Goal: Task Accomplishment & Management: Manage account settings

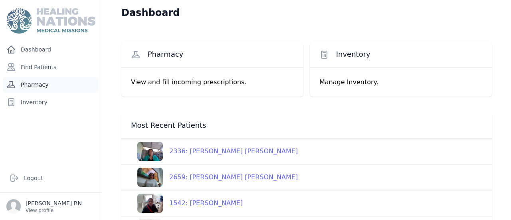
click at [38, 77] on link "Pharmacy" at bounding box center [50, 85] width 95 height 16
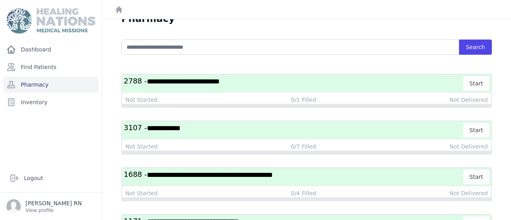
scroll to position [28, 0]
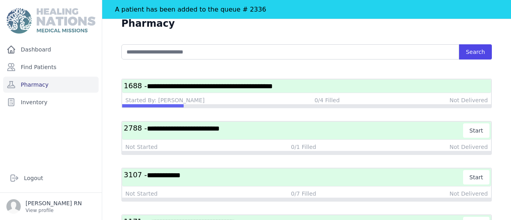
click at [224, 81] on h3 "**********" at bounding box center [307, 86] width 366 height 10
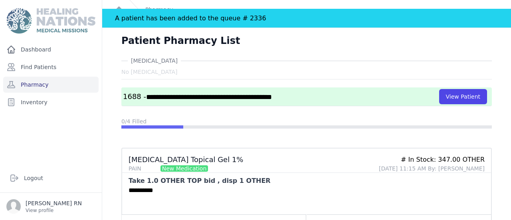
scroll to position [10, 0]
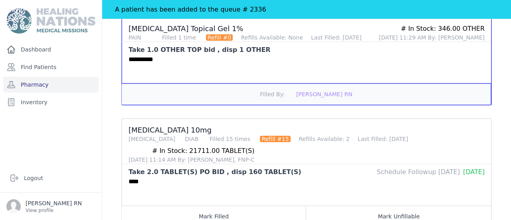
scroll to position [157, 0]
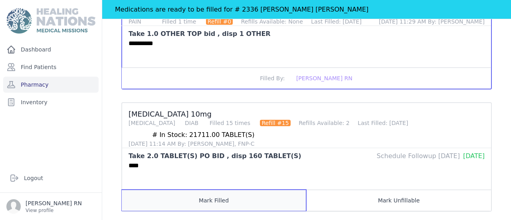
click at [219, 190] on button "Mark Filled" at bounding box center [214, 200] width 185 height 21
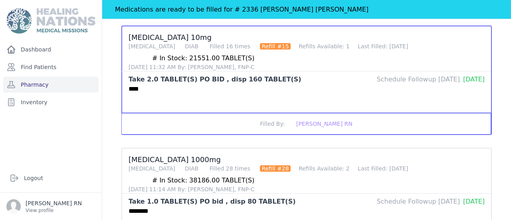
scroll to position [236, 0]
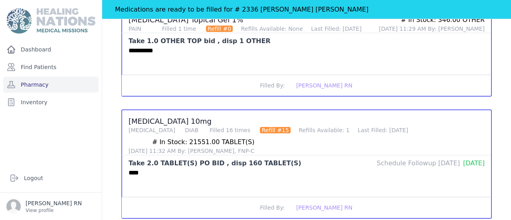
scroll to position [237, 0]
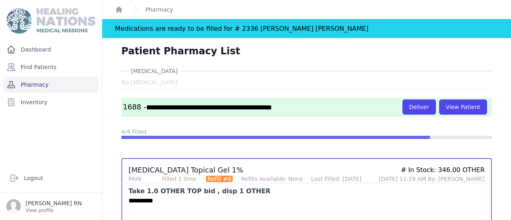
click at [53, 77] on link "Pharmacy" at bounding box center [50, 85] width 95 height 16
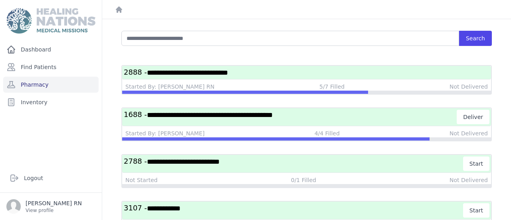
scroll to position [22, 0]
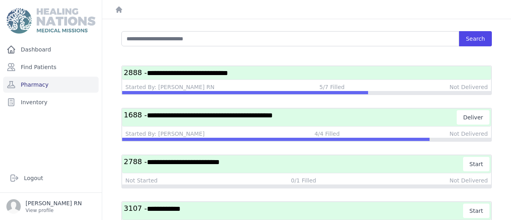
click at [456, 91] on div at bounding box center [306, 92] width 369 height 3
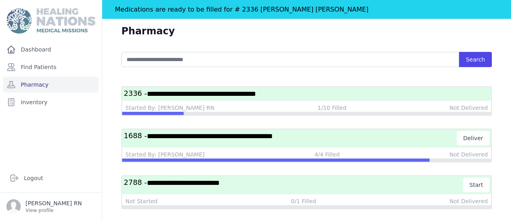
scroll to position [0, 0]
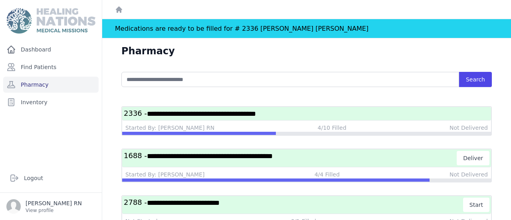
click at [193, 153] on span "**********" at bounding box center [210, 156] width 126 height 7
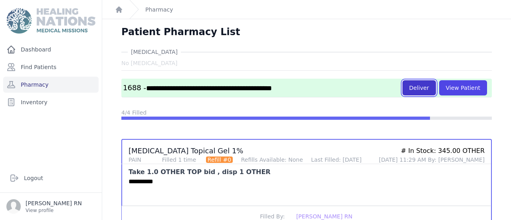
click at [436, 80] on button "Deliver" at bounding box center [420, 87] width 34 height 15
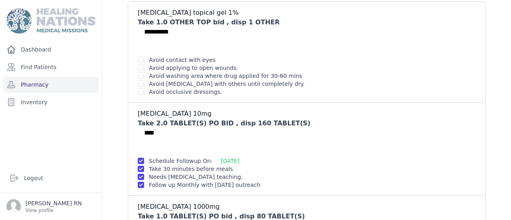
scroll to position [101, 0]
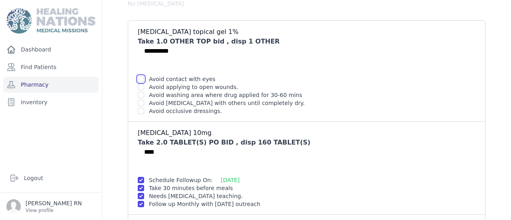
click at [138, 76] on input "checkbox" at bounding box center [141, 79] width 6 height 6
checkbox input "true"
click at [138, 84] on input "checkbox" at bounding box center [141, 87] width 6 height 6
checkbox input "true"
click at [138, 92] on input "checkbox" at bounding box center [141, 95] width 6 height 6
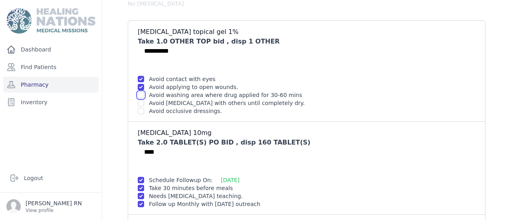
checkbox input "true"
click at [138, 100] on input "checkbox" at bounding box center [141, 103] width 6 height 6
checkbox input "true"
click at [138, 108] on input "checkbox" at bounding box center [141, 111] width 6 height 6
checkbox input "true"
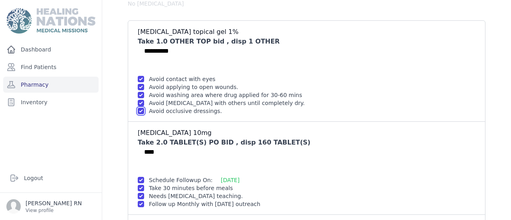
scroll to position [223, 0]
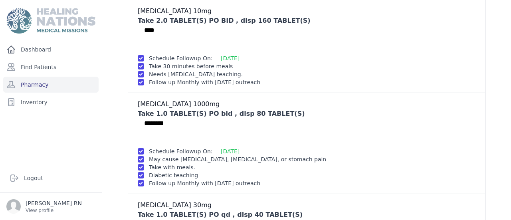
checkbox input "true"
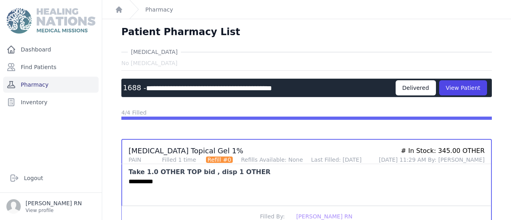
click at [56, 77] on link "Pharmacy" at bounding box center [50, 85] width 95 height 16
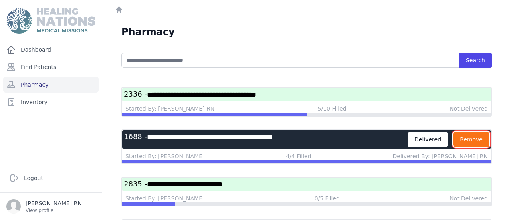
click at [471, 132] on button "Remove" at bounding box center [471, 139] width 36 height 15
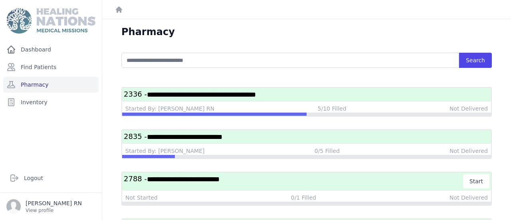
click at [198, 132] on h3 "**********" at bounding box center [307, 137] width 366 height 10
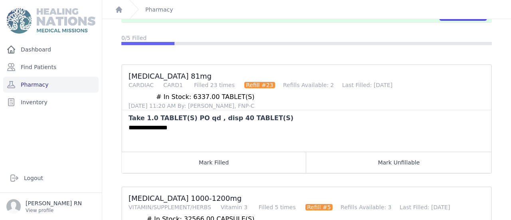
scroll to position [73, 0]
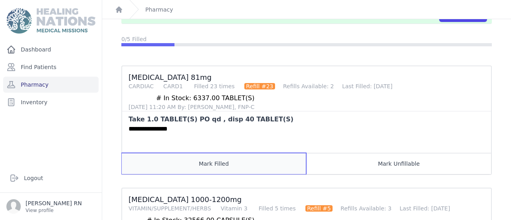
click at [181, 153] on button "Mark Filled" at bounding box center [214, 163] width 185 height 21
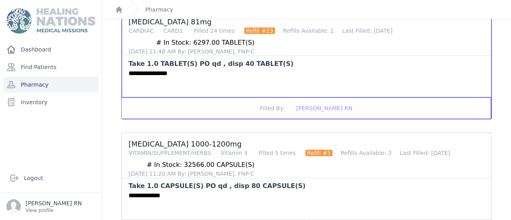
scroll to position [129, 0]
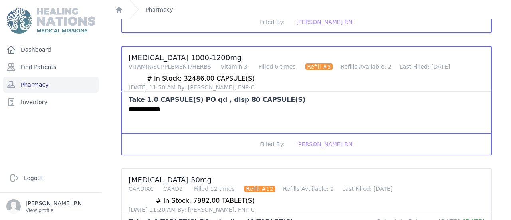
scroll to position [214, 0]
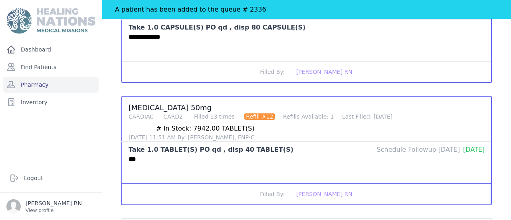
scroll to position [321, 0]
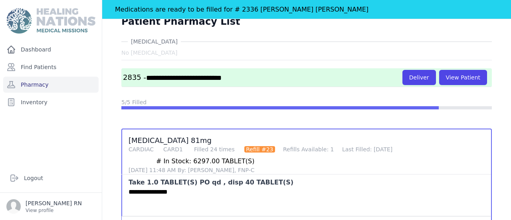
scroll to position [0, 0]
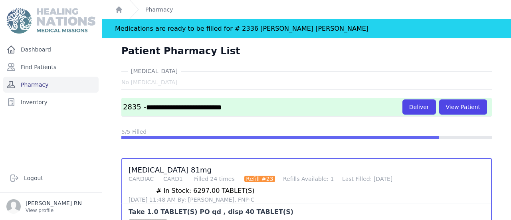
click at [60, 77] on link "Pharmacy" at bounding box center [50, 85] width 95 height 16
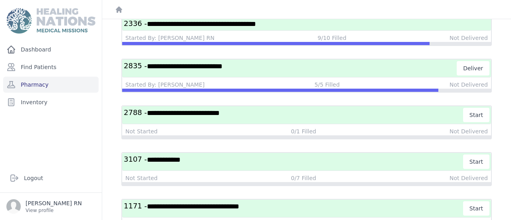
scroll to position [132, 0]
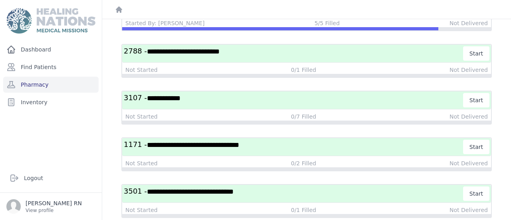
click at [284, 187] on h3 "**********" at bounding box center [294, 194] width 340 height 14
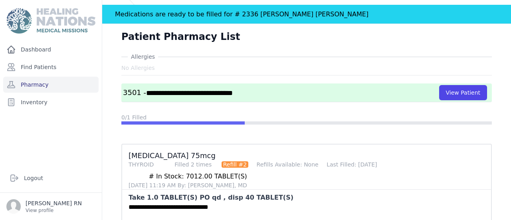
scroll to position [29, 0]
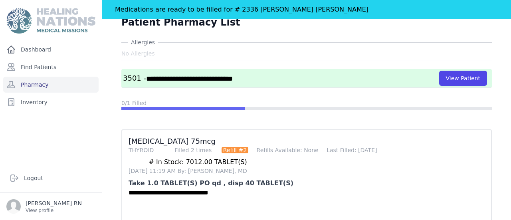
click at [204, 188] on div "**********" at bounding box center [321, 202] width 398 height 29
click at [29, 77] on link "Pharmacy" at bounding box center [50, 85] width 95 height 16
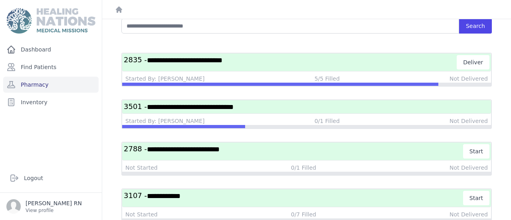
scroll to position [6, 0]
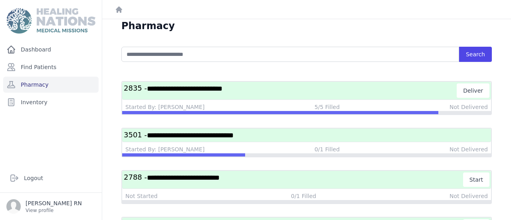
click at [210, 130] on h3 "**********" at bounding box center [307, 135] width 366 height 10
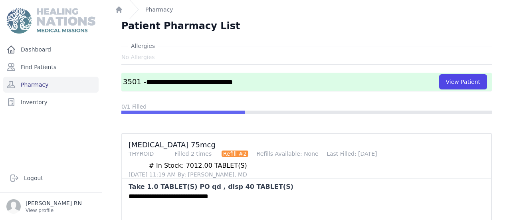
scroll to position [20, 0]
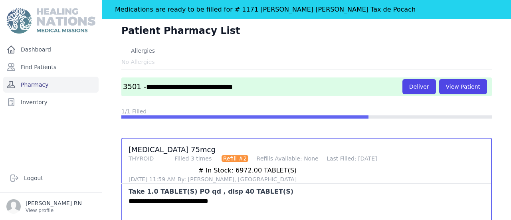
click at [56, 77] on link "Pharmacy" at bounding box center [50, 85] width 95 height 16
